Goal: Task Accomplishment & Management: Use online tool/utility

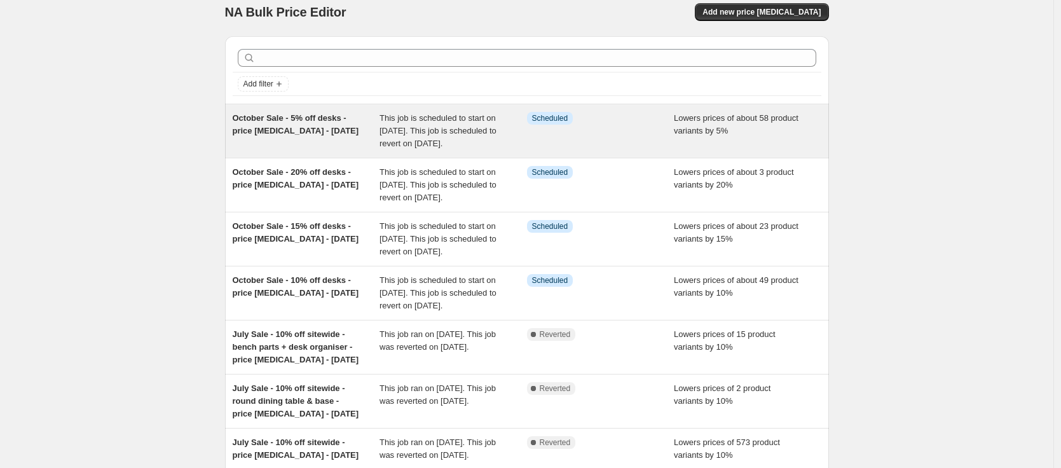
scroll to position [13, 0]
click at [273, 128] on span "October Sale - 5% off desks - price change job - 01 10 2025" at bounding box center [296, 123] width 127 height 22
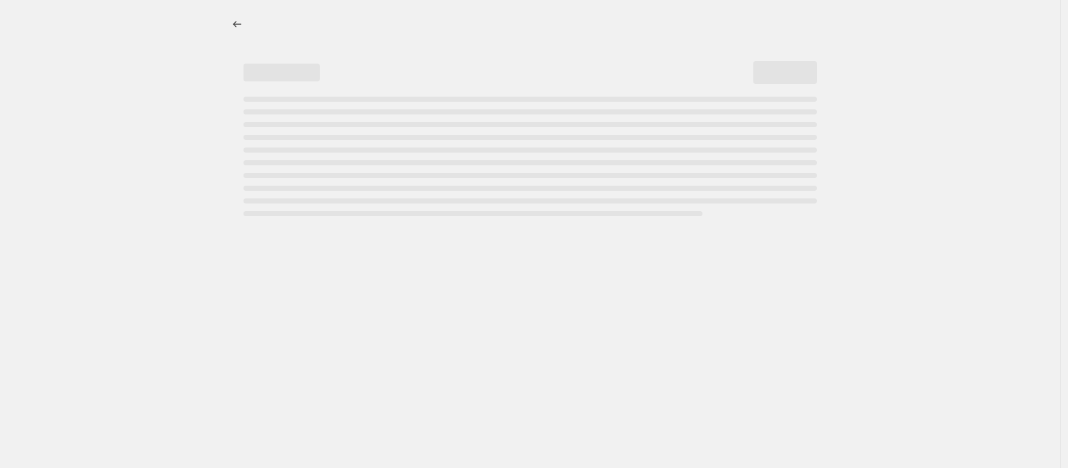
select select "percentage"
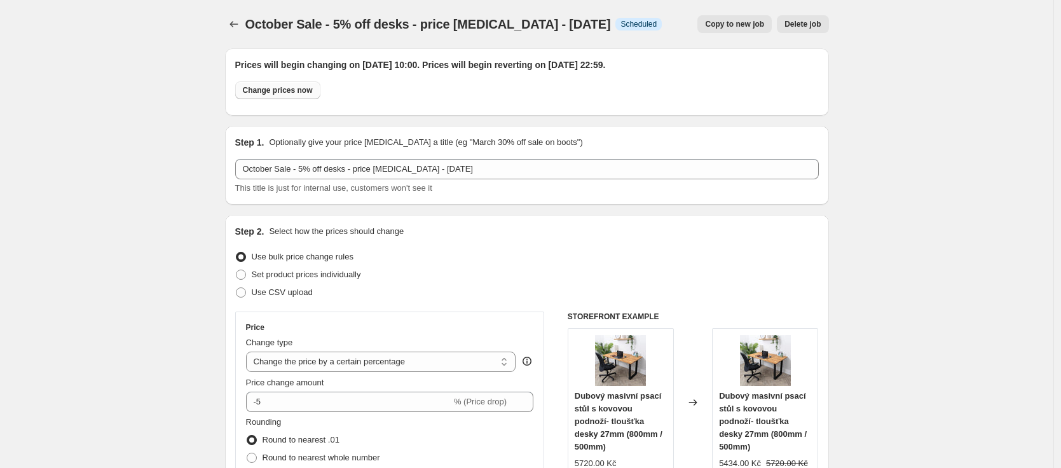
click at [275, 90] on span "Change prices now" at bounding box center [278, 90] width 70 height 10
radio input "true"
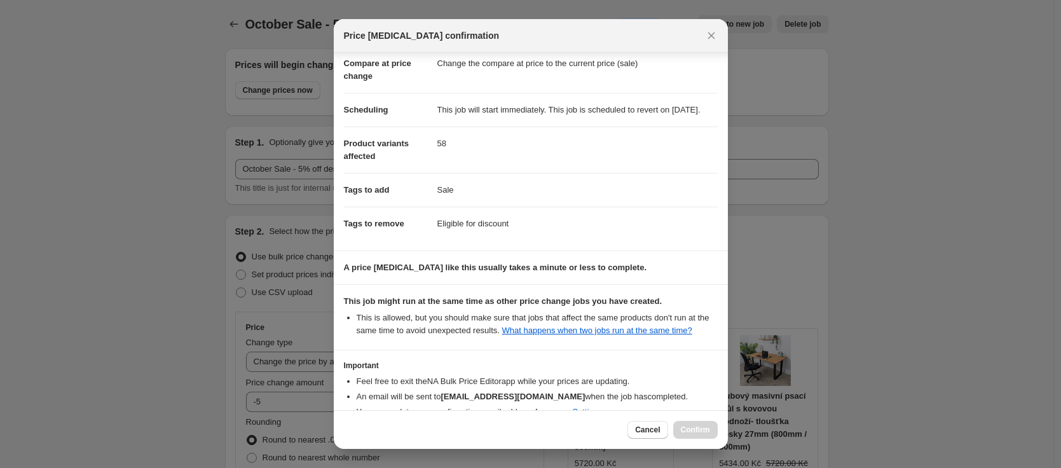
scroll to position [160, 0]
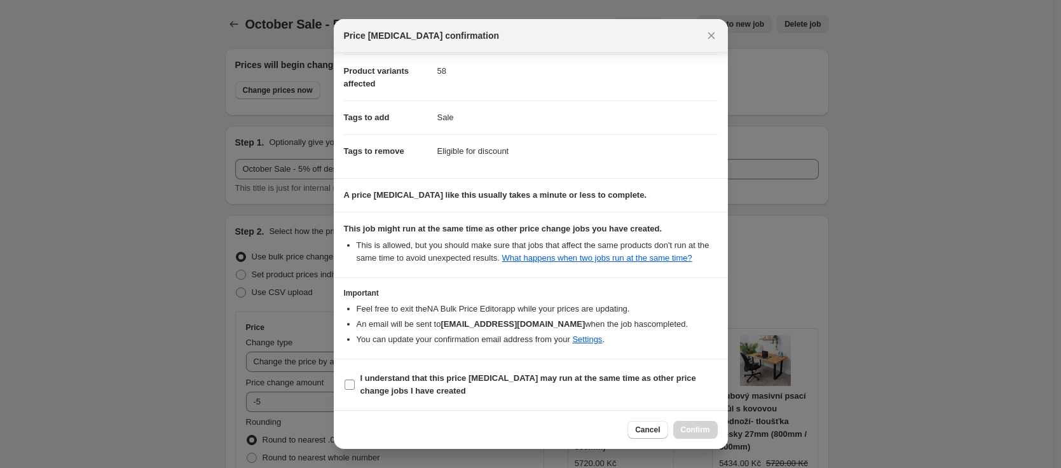
click at [398, 378] on b "I understand that this price change job may run at the same time as other price…" at bounding box center [529, 384] width 336 height 22
click at [355, 380] on input "I understand that this price change job may run at the same time as other price…" at bounding box center [350, 385] width 10 height 10
checkbox input "true"
click at [698, 427] on span "Confirm" at bounding box center [695, 430] width 29 height 10
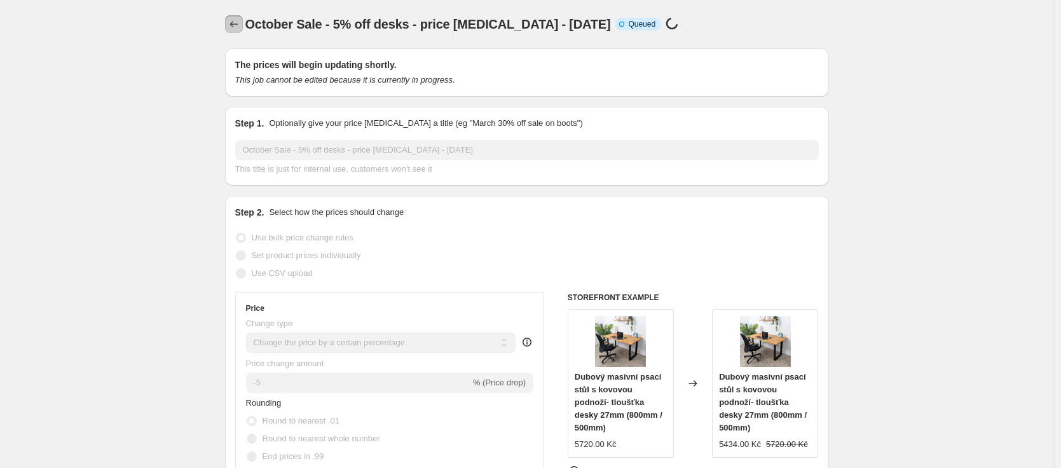
click at [235, 24] on icon "Price change jobs" at bounding box center [234, 24] width 13 height 13
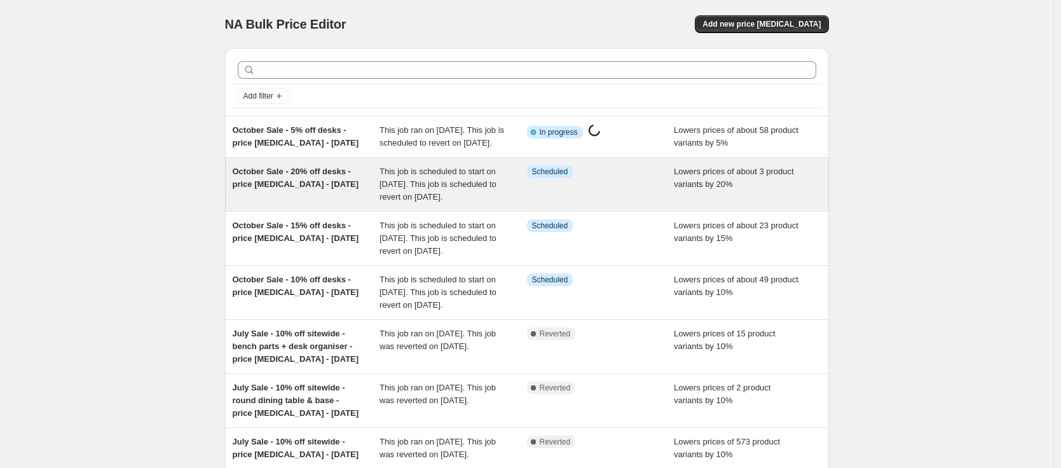
click at [315, 189] on span "October Sale - 20% off desks - price change job - 01 10 2025" at bounding box center [296, 178] width 127 height 22
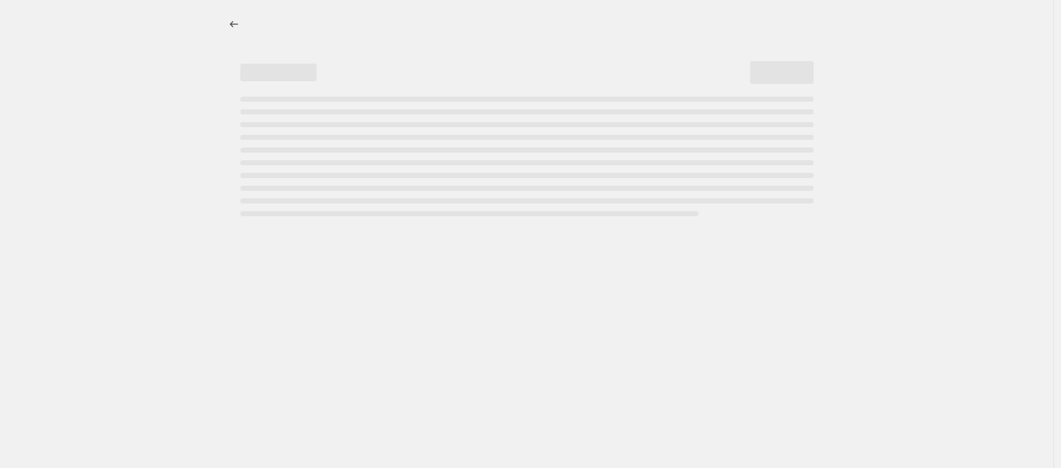
select select "percentage"
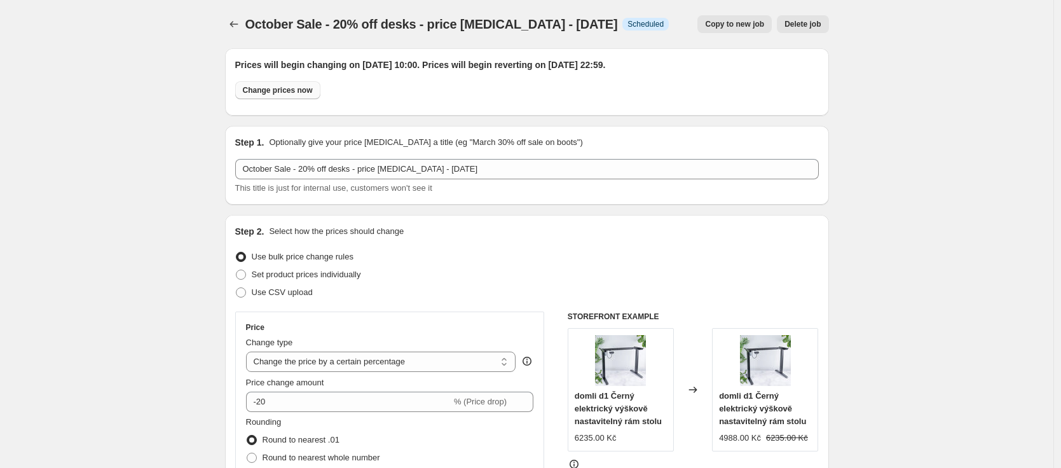
click at [296, 87] on span "Change prices now" at bounding box center [278, 90] width 70 height 10
radio input "true"
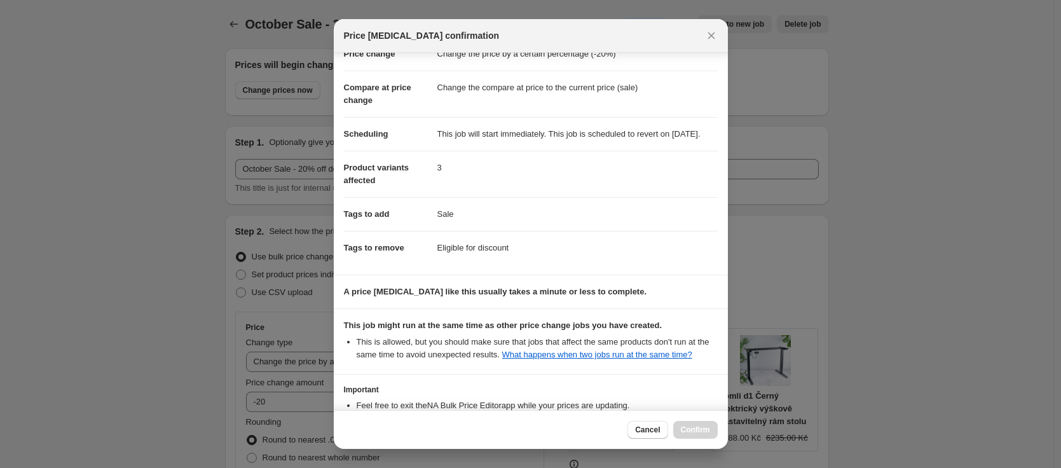
scroll to position [160, 0]
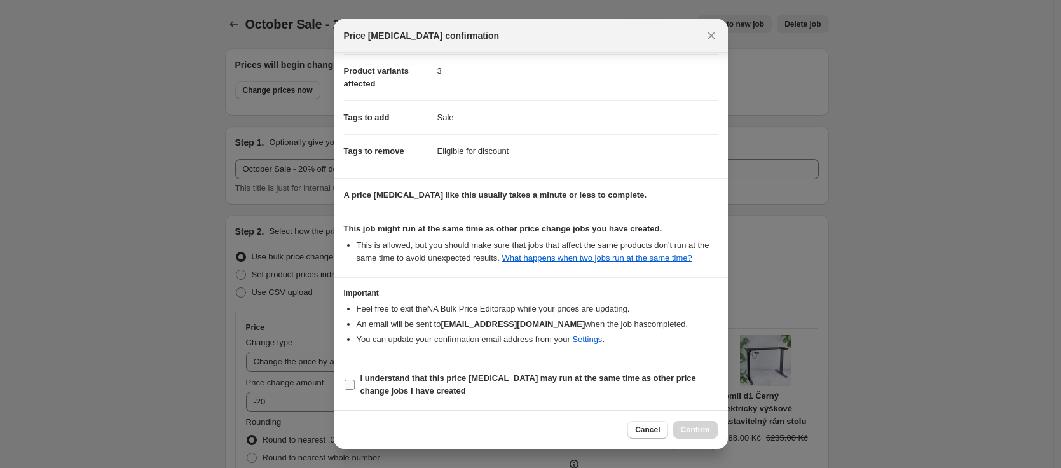
click at [382, 383] on span "I understand that this price change job may run at the same time as other price…" at bounding box center [539, 384] width 357 height 25
click at [355, 383] on input "I understand that this price change job may run at the same time as other price…" at bounding box center [350, 385] width 10 height 10
checkbox input "true"
click at [710, 429] on span "Confirm" at bounding box center [695, 430] width 29 height 10
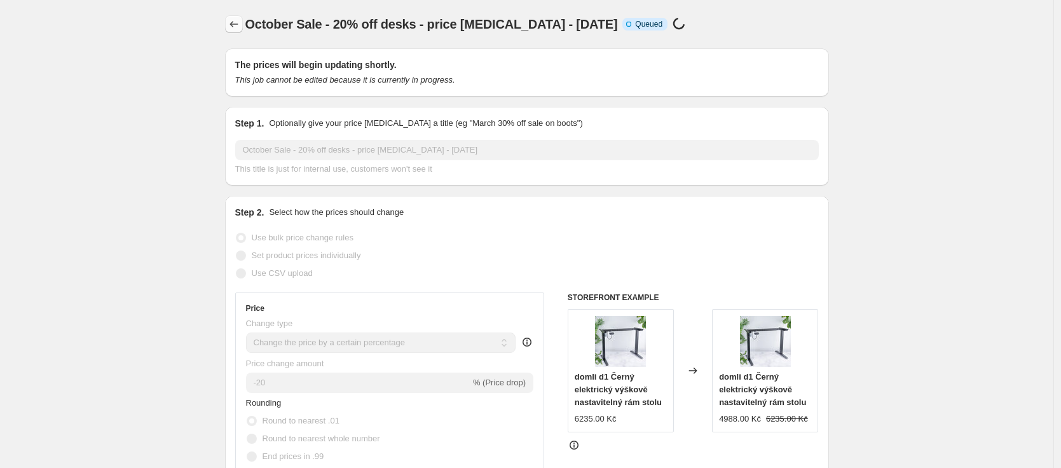
click at [232, 24] on icon "Price change jobs" at bounding box center [234, 24] width 13 height 13
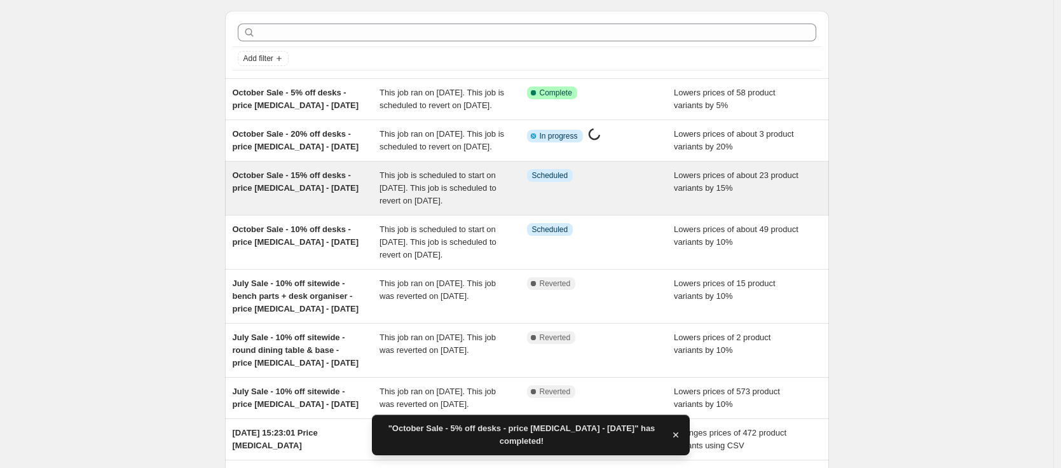
scroll to position [100, 0]
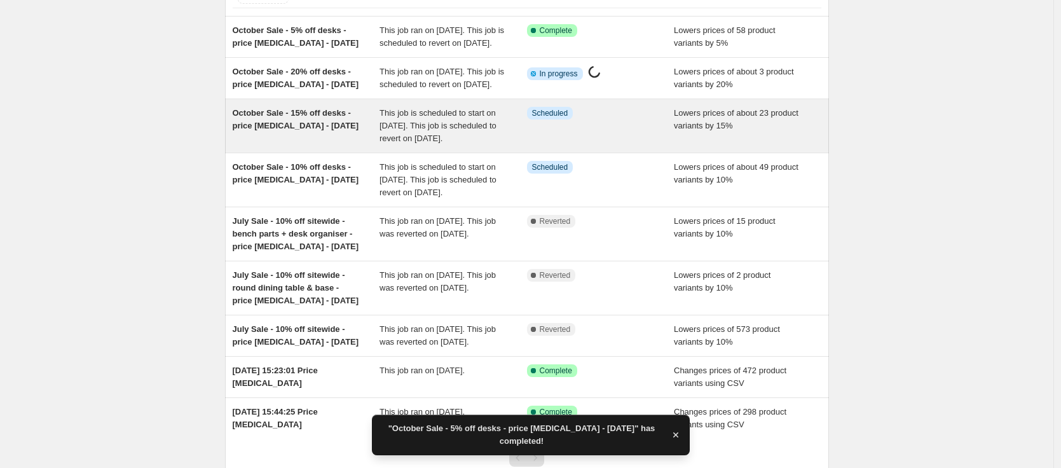
click at [296, 130] on span "October Sale - 15% off desks - price change job - 01 10 2025" at bounding box center [296, 119] width 127 height 22
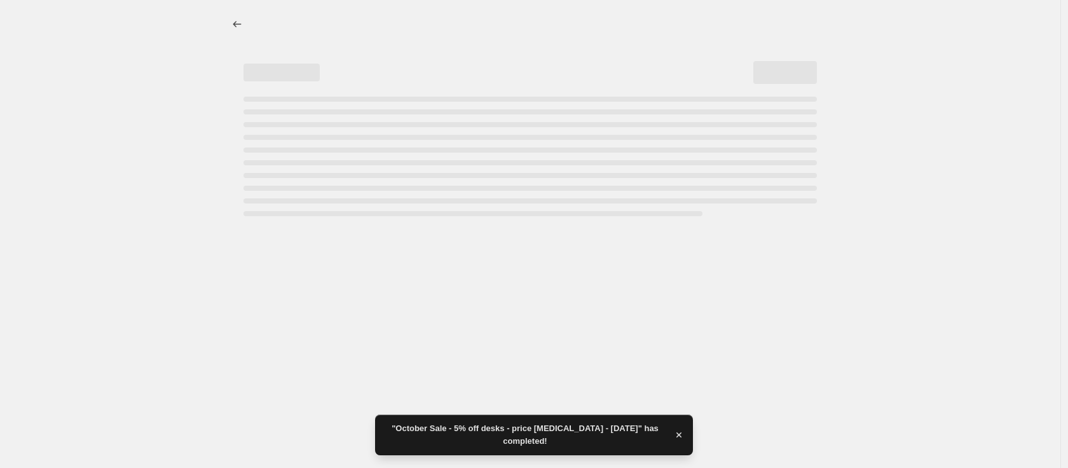
select select "percentage"
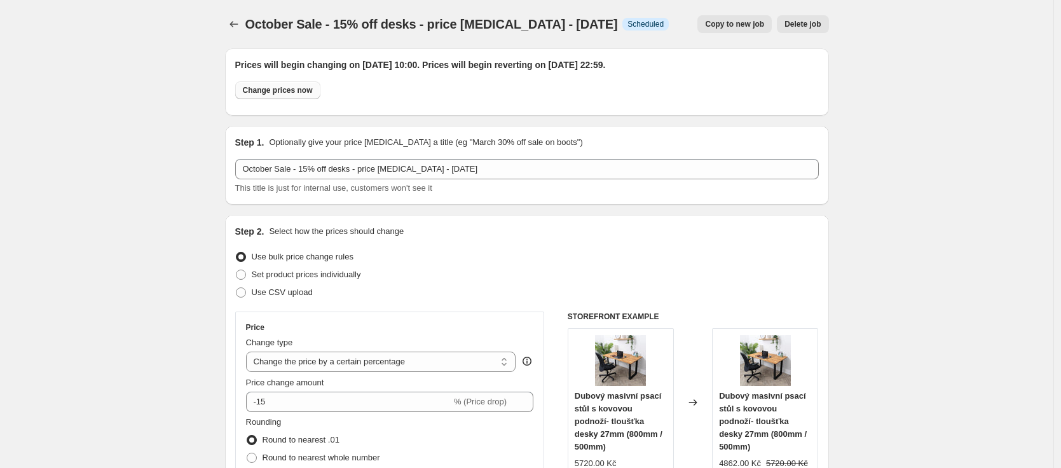
click at [284, 91] on span "Change prices now" at bounding box center [278, 90] width 70 height 10
radio input "true"
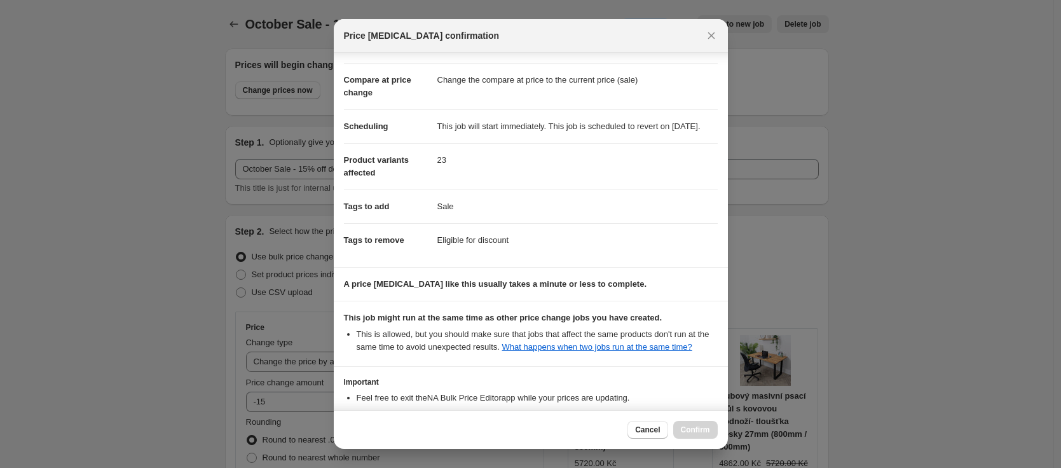
scroll to position [160, 0]
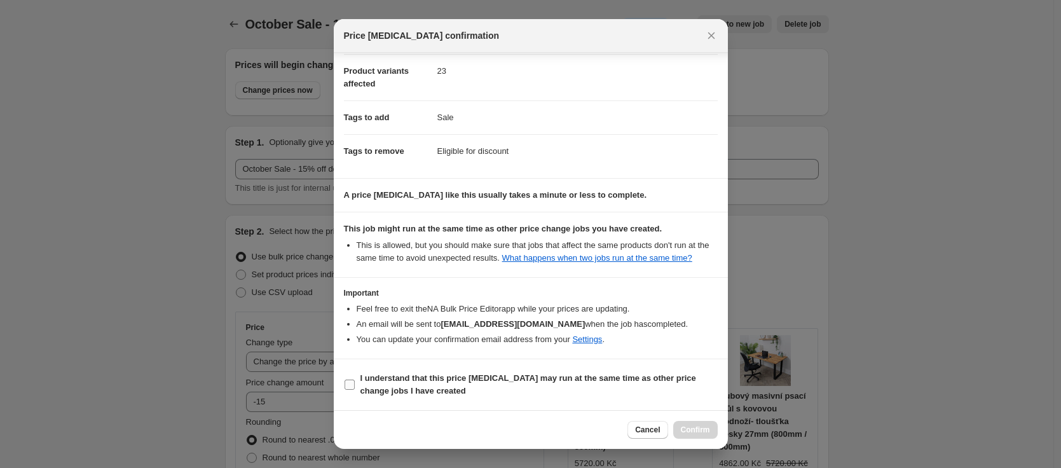
click at [423, 374] on b "I understand that this price change job may run at the same time as other price…" at bounding box center [529, 384] width 336 height 22
click at [355, 380] on input "I understand that this price change job may run at the same time as other price…" at bounding box center [350, 385] width 10 height 10
checkbox input "true"
click at [692, 430] on span "Confirm" at bounding box center [695, 430] width 29 height 10
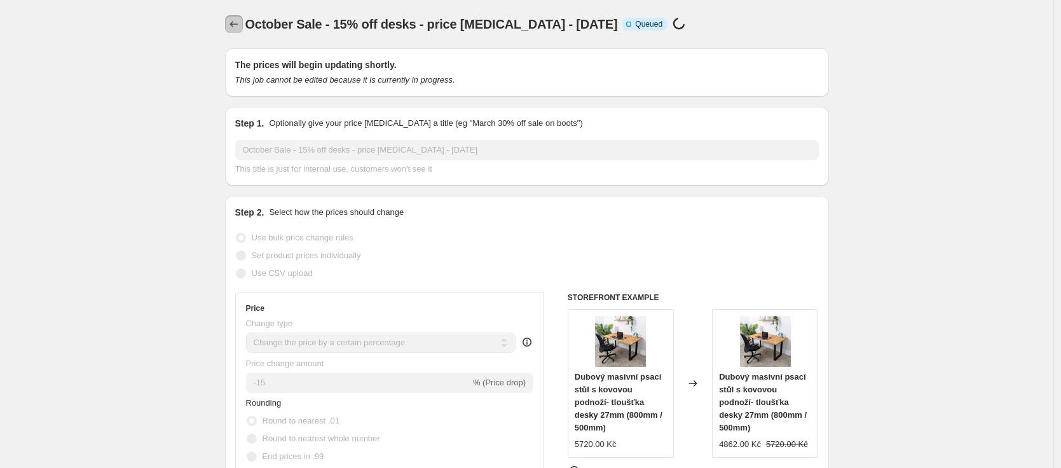
click at [240, 22] on icon "Price change jobs" at bounding box center [234, 24] width 13 height 13
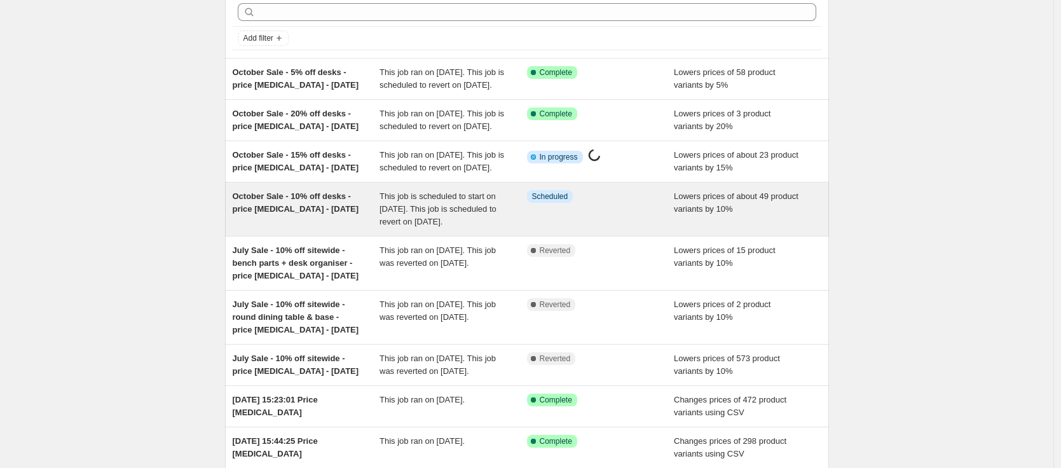
scroll to position [69, 0]
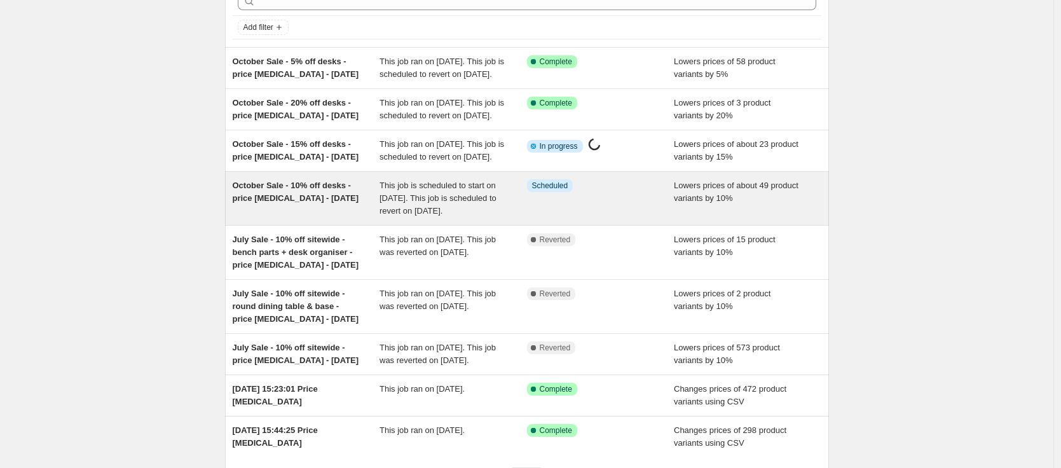
click at [301, 203] on span "October Sale - 10% off desks - price change job - 01 10 2025" at bounding box center [296, 192] width 127 height 22
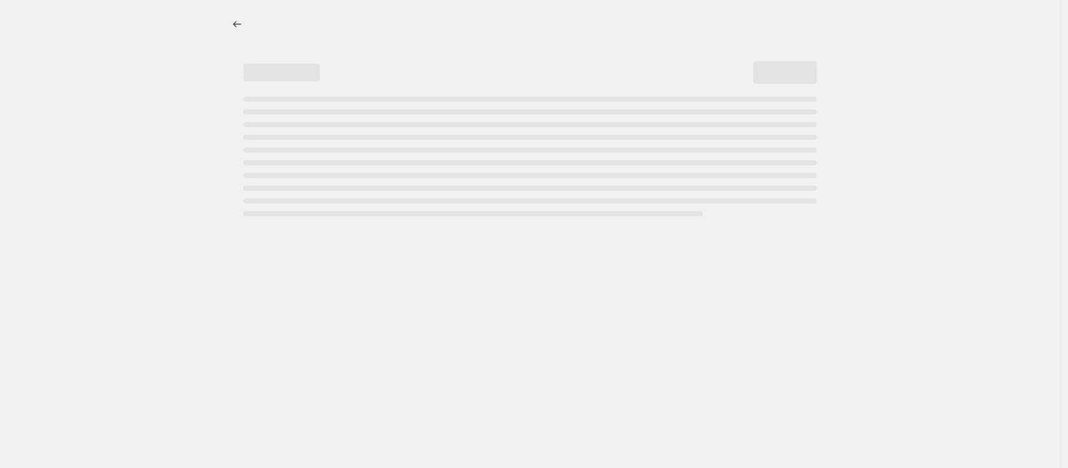
select select "percentage"
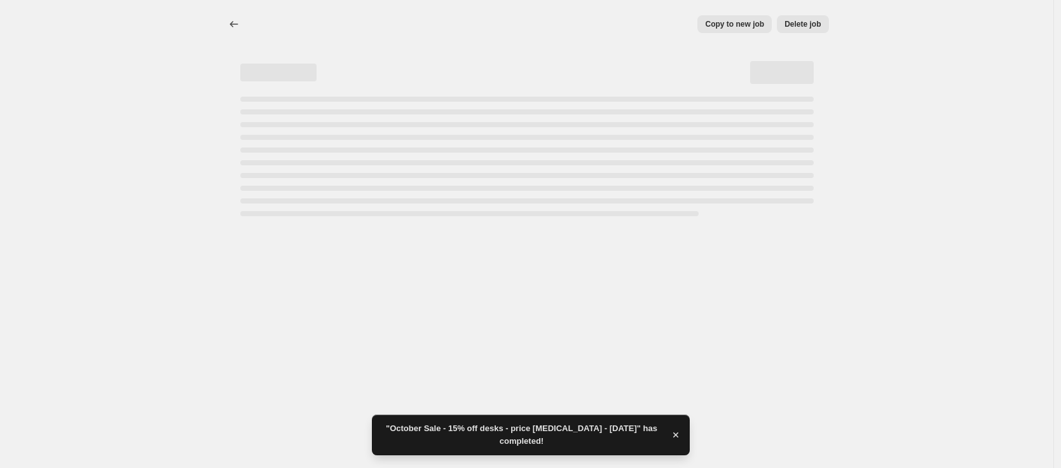
select select "percentage"
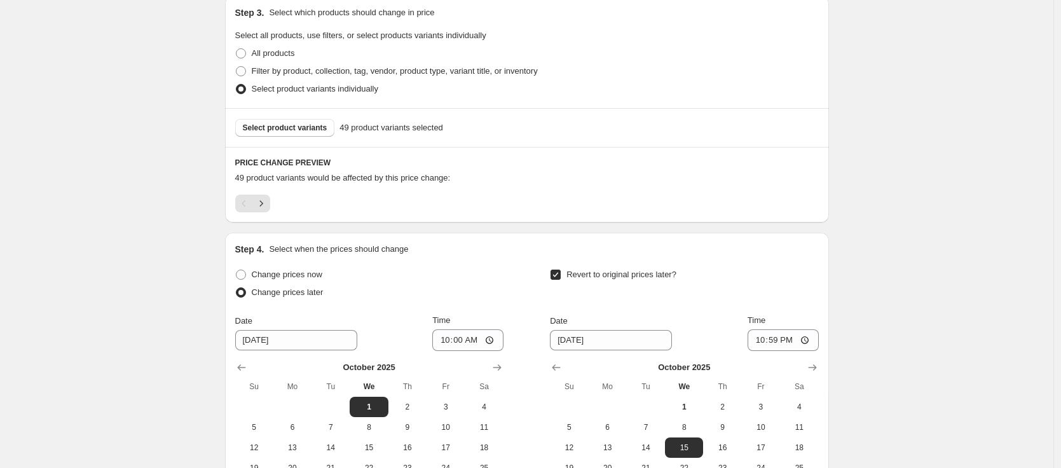
scroll to position [848, 0]
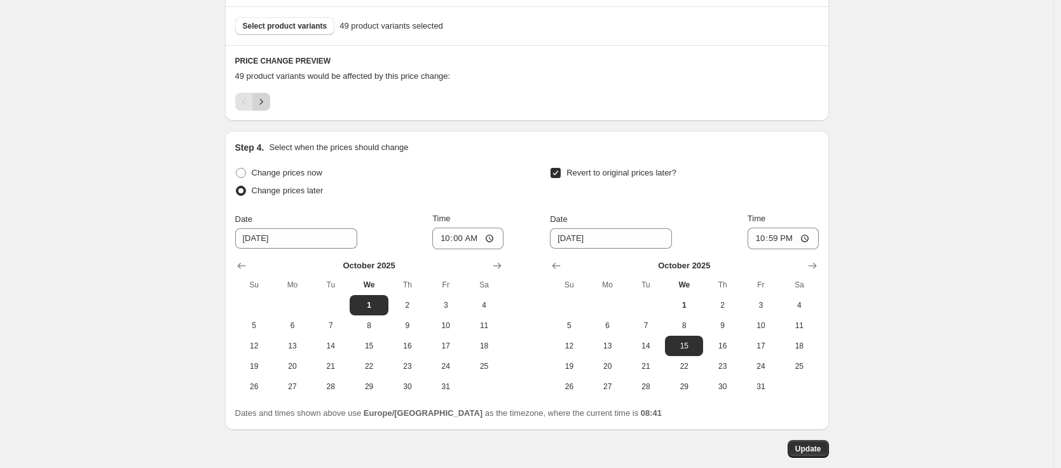
click at [268, 106] on icon "Next" at bounding box center [261, 101] width 13 height 13
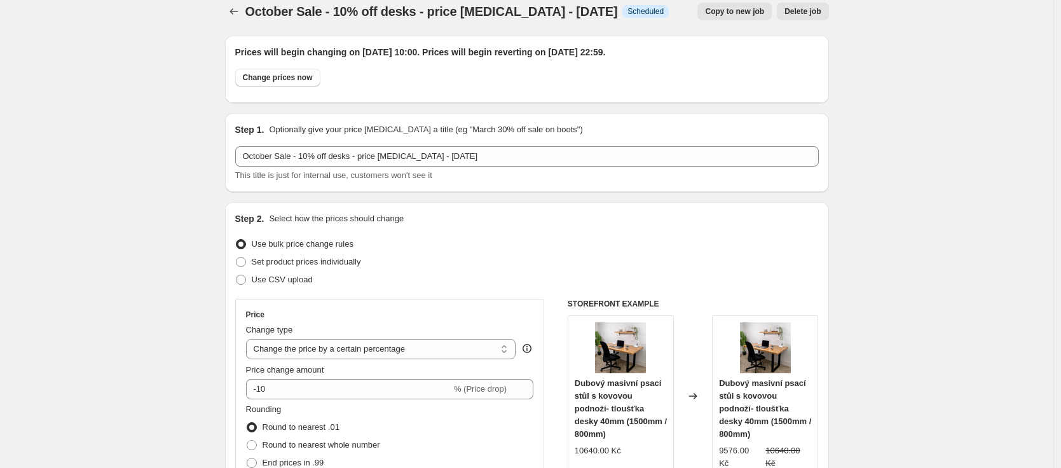
scroll to position [0, 0]
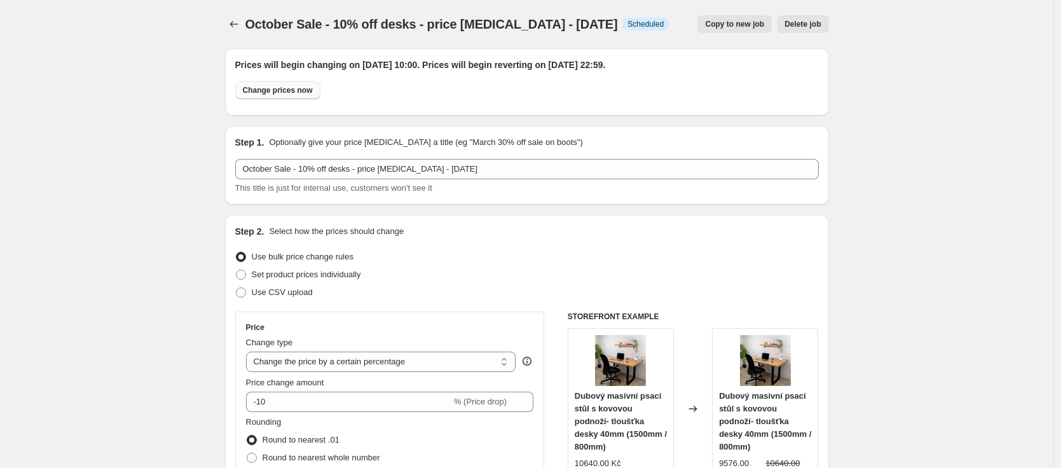
click at [264, 90] on span "Change prices now" at bounding box center [278, 90] width 70 height 10
radio input "true"
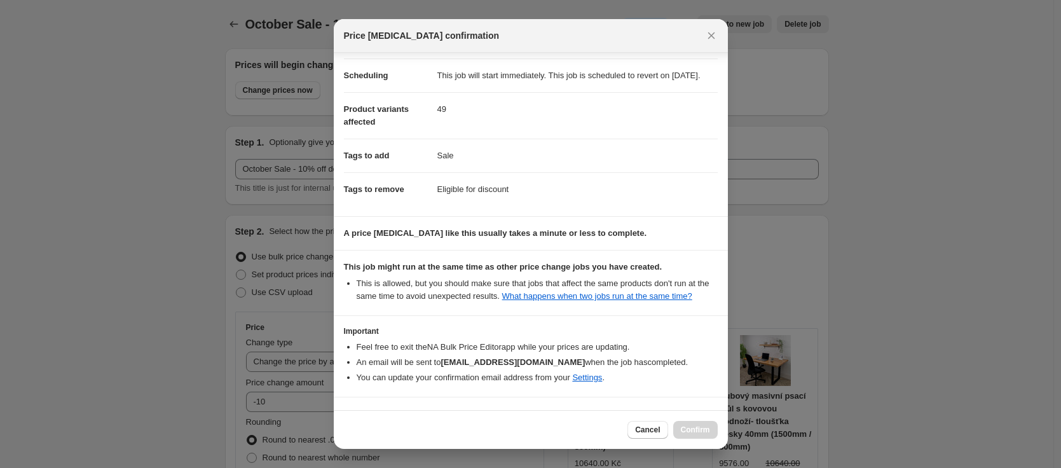
scroll to position [160, 0]
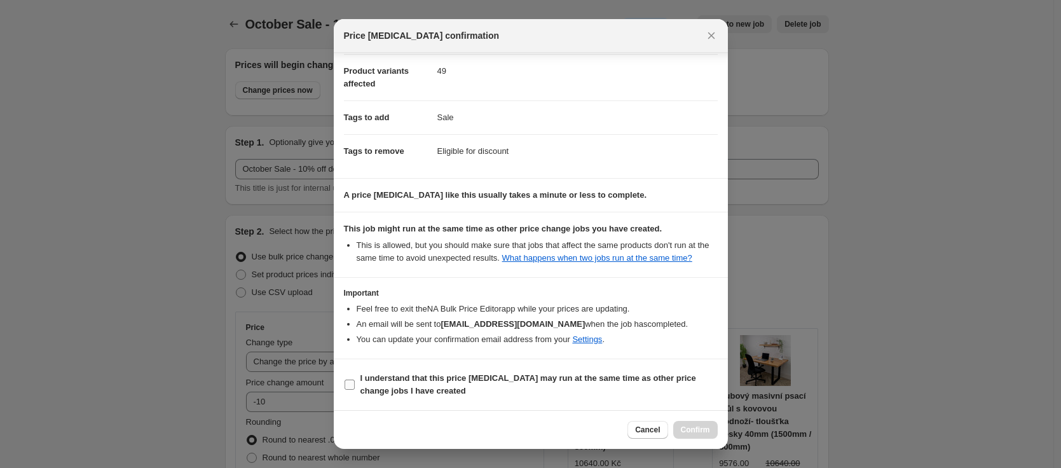
click at [390, 392] on b "I understand that this price change job may run at the same time as other price…" at bounding box center [529, 384] width 336 height 22
click at [355, 390] on input "I understand that this price change job may run at the same time as other price…" at bounding box center [350, 385] width 10 height 10
checkbox input "true"
click at [693, 433] on span "Confirm" at bounding box center [695, 430] width 29 height 10
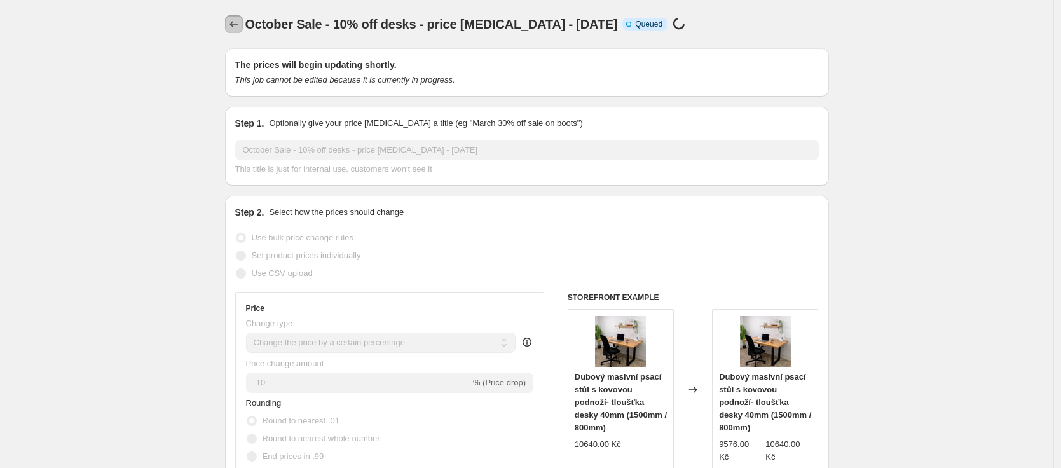
click at [232, 22] on icon "Price change jobs" at bounding box center [234, 24] width 13 height 13
